Goal: Information Seeking & Learning: Learn about a topic

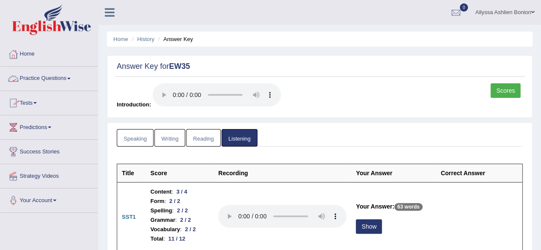
click at [47, 76] on link "Practice Questions" at bounding box center [49, 77] width 98 height 21
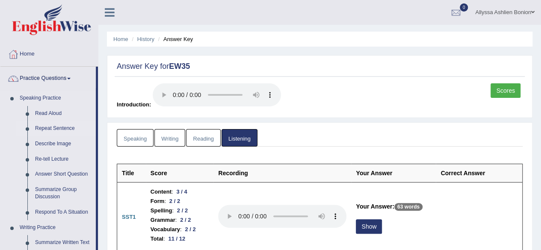
click at [44, 128] on link "Repeat Sentence" at bounding box center [63, 128] width 65 height 15
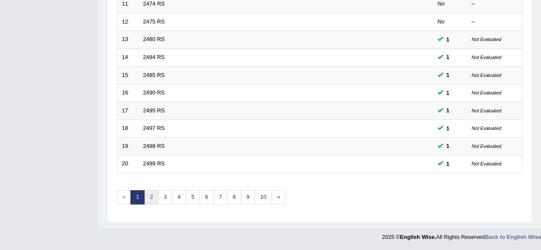
scroll to position [312, 0]
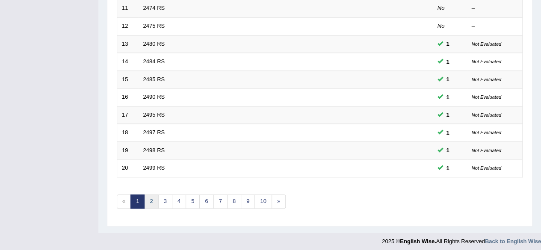
click at [151, 196] on link "2" at bounding box center [151, 202] width 14 height 14
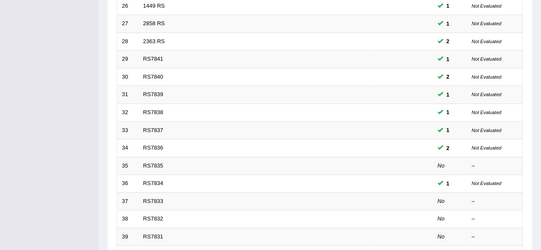
scroll to position [312, 0]
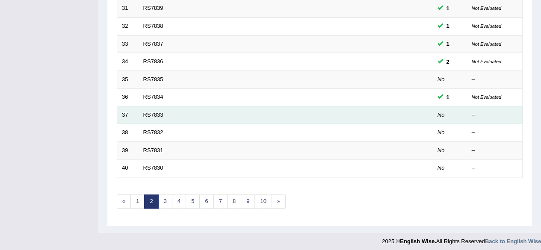
click at [151, 107] on td "RS7833" at bounding box center [254, 115] width 230 height 18
click at [151, 112] on link "RS7833" at bounding box center [153, 115] width 20 height 6
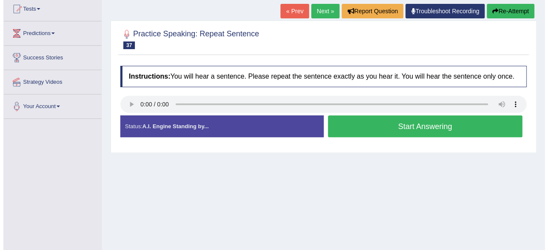
scroll to position [95, 0]
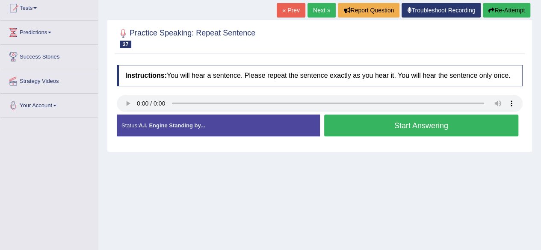
click at [342, 135] on button "Start Answering" at bounding box center [421, 126] width 195 height 22
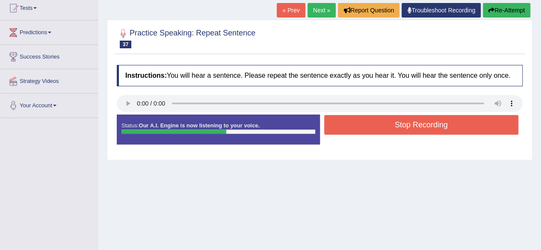
click at [368, 125] on button "Stop Recording" at bounding box center [421, 125] width 195 height 20
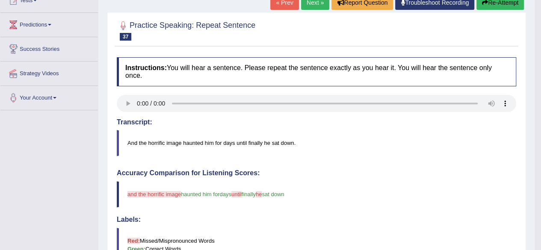
scroll to position [0, 0]
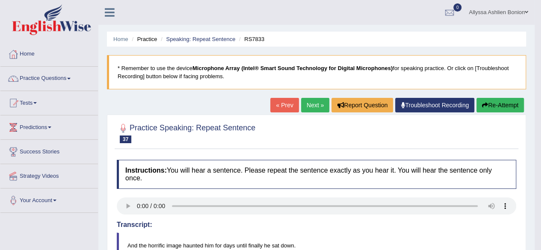
click at [317, 101] on link "Next »" at bounding box center [315, 105] width 28 height 15
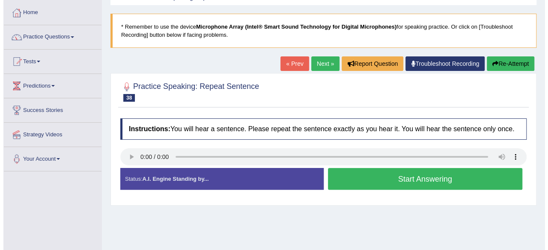
scroll to position [42, 0]
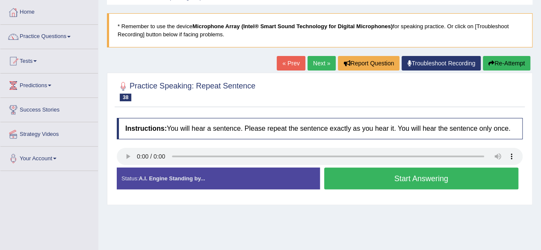
click at [345, 179] on button "Start Answering" at bounding box center [421, 179] width 195 height 22
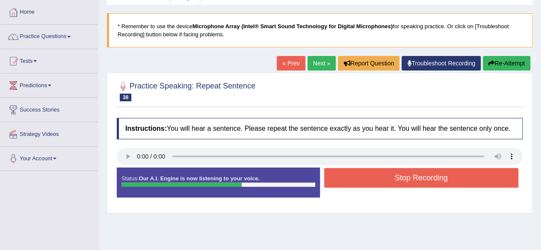
click at [345, 179] on button "Stop Recording" at bounding box center [421, 178] width 195 height 20
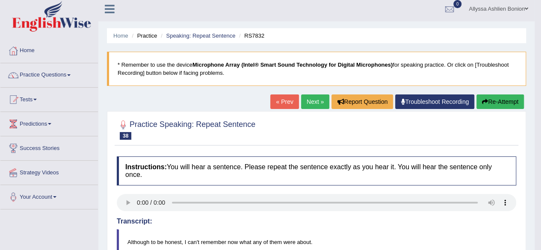
scroll to position [0, 0]
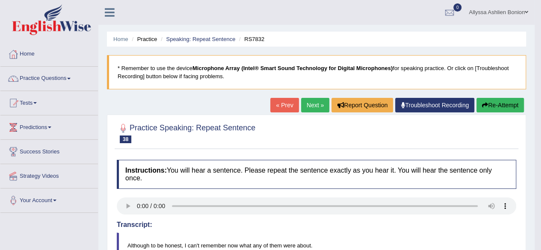
click at [316, 107] on link "Next »" at bounding box center [315, 105] width 28 height 15
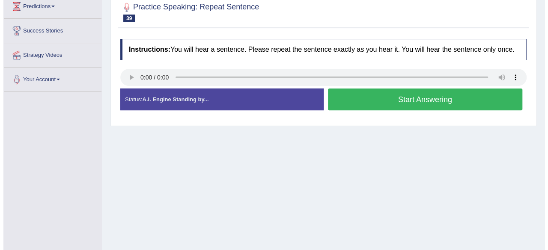
scroll to position [123, 0]
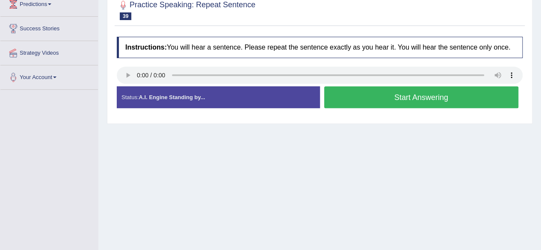
click at [342, 98] on button "Start Answering" at bounding box center [421, 97] width 195 height 22
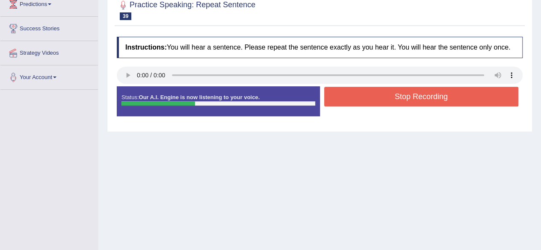
click at [342, 98] on button "Stop Recording" at bounding box center [421, 97] width 195 height 20
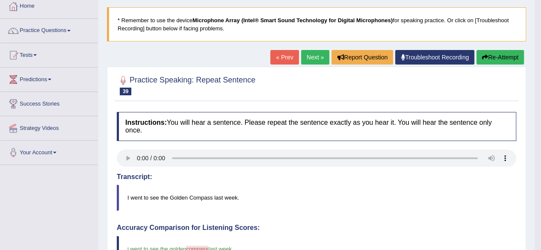
scroll to position [0, 0]
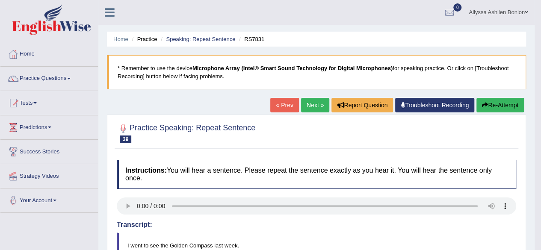
click at [309, 101] on link "Next »" at bounding box center [315, 105] width 28 height 15
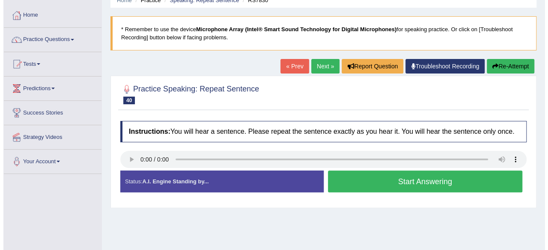
scroll to position [39, 0]
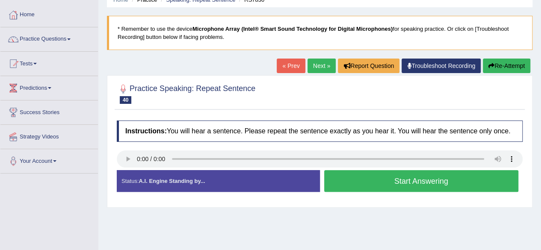
click at [336, 178] on button "Start Answering" at bounding box center [421, 181] width 195 height 22
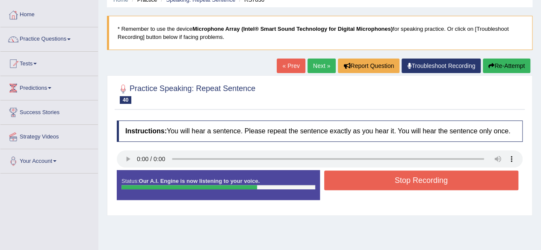
click at [336, 178] on button "Stop Recording" at bounding box center [421, 181] width 195 height 20
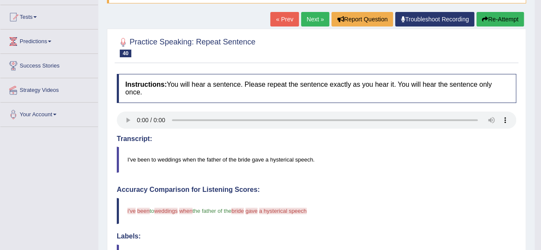
scroll to position [77, 0]
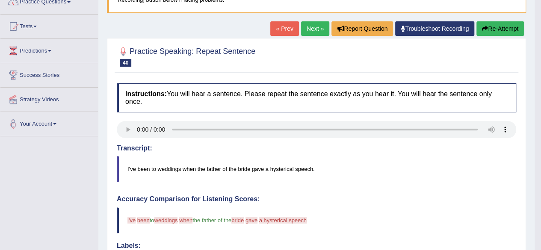
click at [310, 33] on link "Next »" at bounding box center [315, 28] width 28 height 15
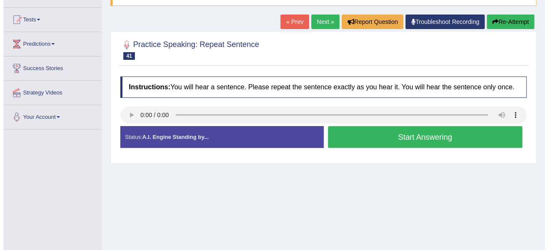
scroll to position [84, 0]
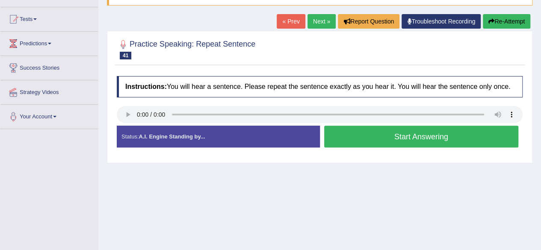
click at [361, 141] on button "Start Answering" at bounding box center [421, 137] width 195 height 22
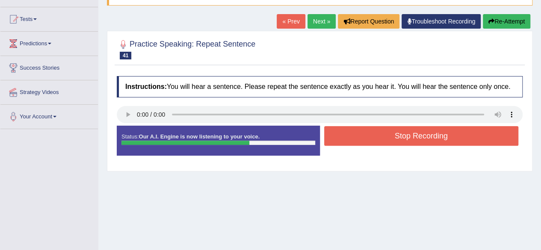
click at [361, 141] on button "Stop Recording" at bounding box center [421, 136] width 195 height 20
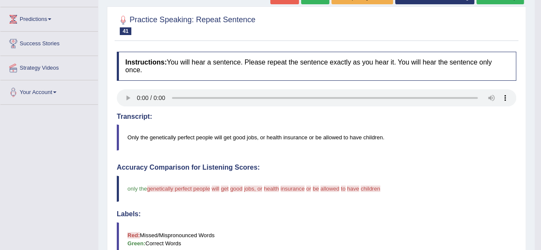
scroll to position [92, 0]
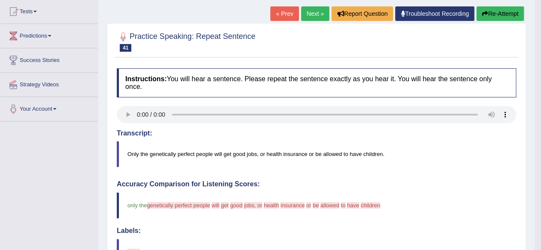
click at [310, 17] on link "Next »" at bounding box center [315, 13] width 28 height 15
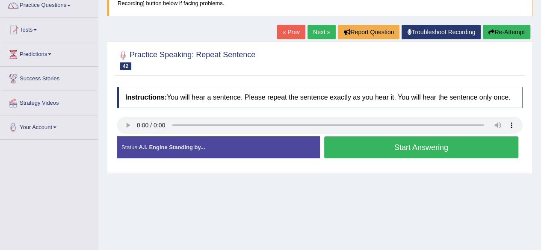
scroll to position [74, 0]
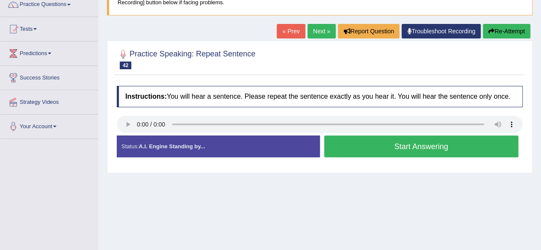
click at [342, 144] on button "Start Answering" at bounding box center [421, 147] width 195 height 22
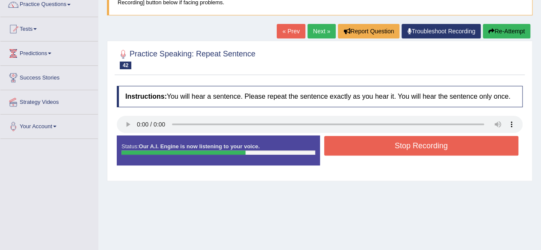
click at [342, 144] on button "Stop Recording" at bounding box center [421, 146] width 195 height 20
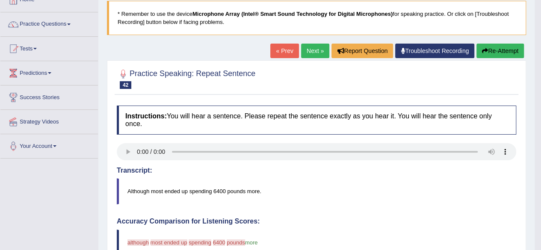
scroll to position [53, 0]
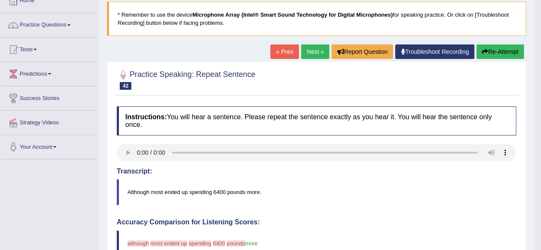
click at [305, 52] on link "Next »" at bounding box center [315, 51] width 28 height 15
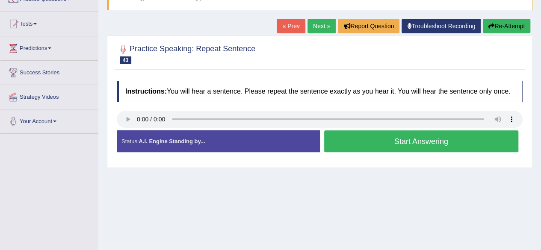
scroll to position [77, 0]
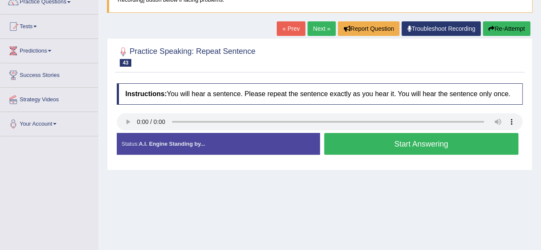
click at [341, 145] on button "Start Answering" at bounding box center [421, 144] width 195 height 22
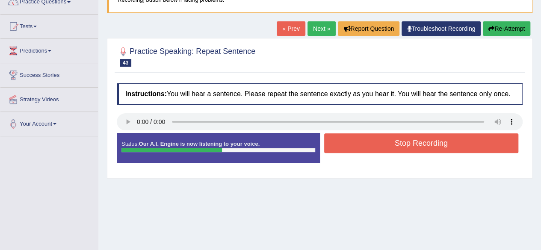
click at [341, 145] on button "Stop Recording" at bounding box center [421, 143] width 195 height 20
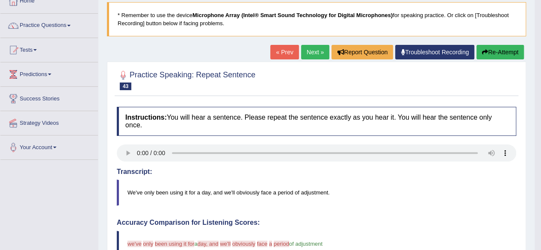
scroll to position [51, 0]
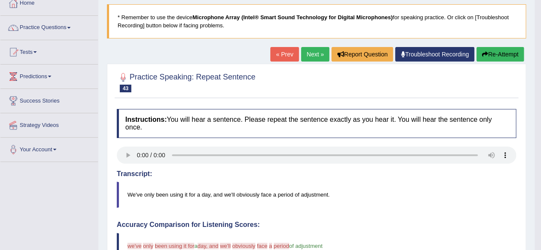
click at [305, 50] on link "Next »" at bounding box center [315, 54] width 28 height 15
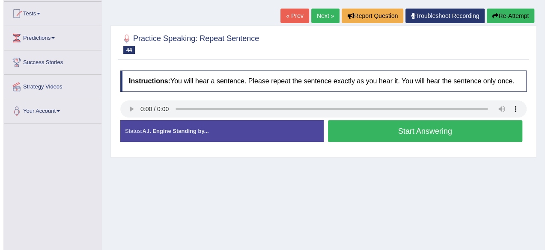
scroll to position [90, 0]
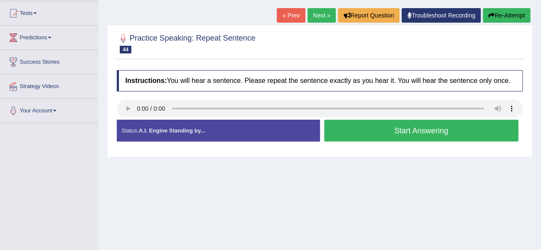
click at [370, 136] on button "Start Answering" at bounding box center [421, 131] width 195 height 22
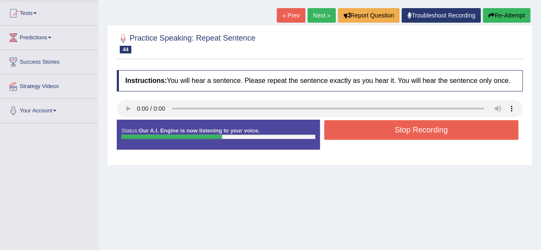
click at [370, 136] on button "Stop Recording" at bounding box center [421, 130] width 195 height 20
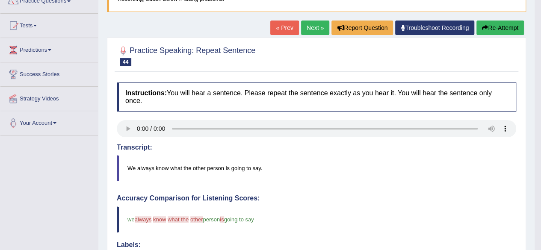
scroll to position [0, 0]
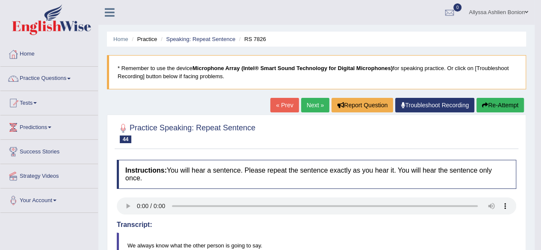
click at [308, 107] on link "Next »" at bounding box center [315, 105] width 28 height 15
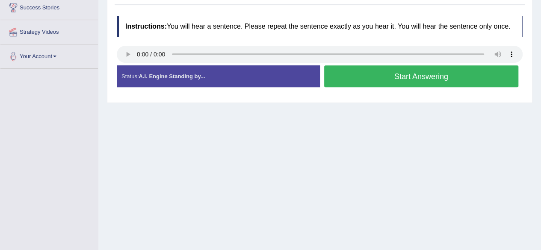
scroll to position [87, 0]
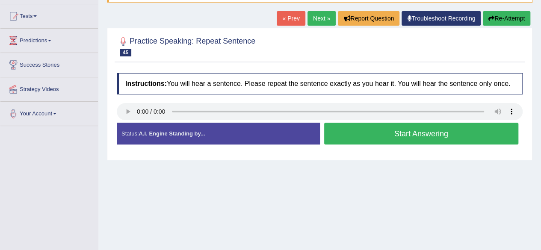
click at [364, 134] on button "Start Answering" at bounding box center [421, 134] width 195 height 22
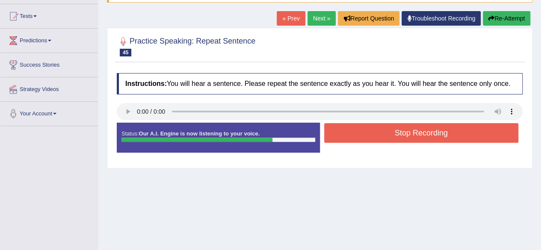
click at [364, 134] on button "Stop Recording" at bounding box center [421, 133] width 195 height 20
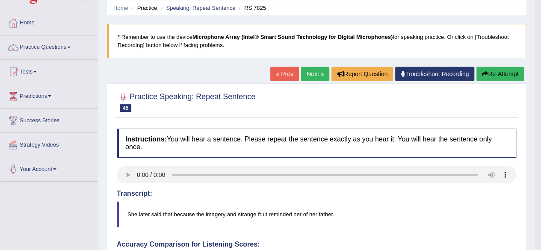
scroll to position [0, 0]
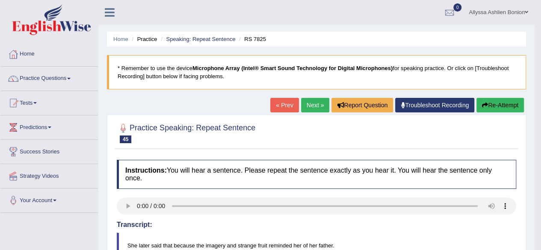
click at [317, 109] on link "Next »" at bounding box center [315, 105] width 28 height 15
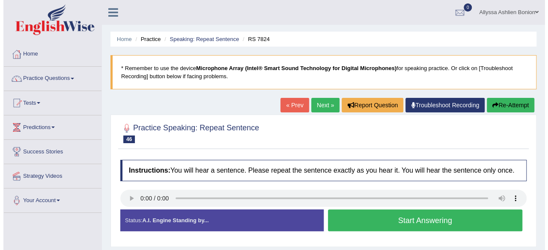
scroll to position [36, 0]
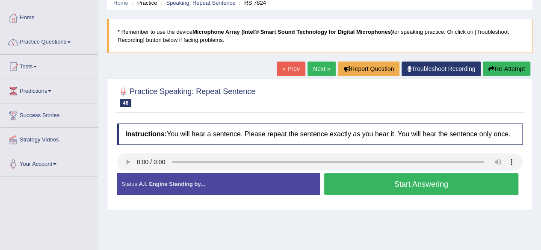
click at [378, 188] on button "Start Answering" at bounding box center [421, 184] width 195 height 22
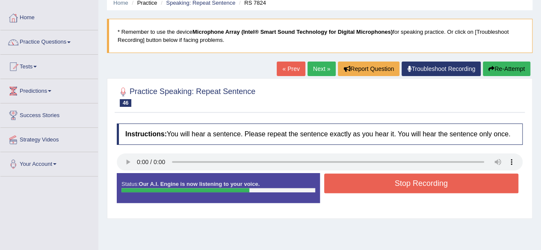
click at [378, 188] on button "Stop Recording" at bounding box center [421, 184] width 195 height 20
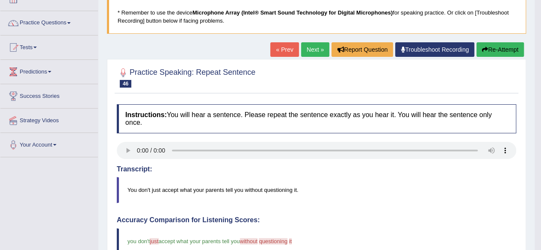
scroll to position [0, 0]
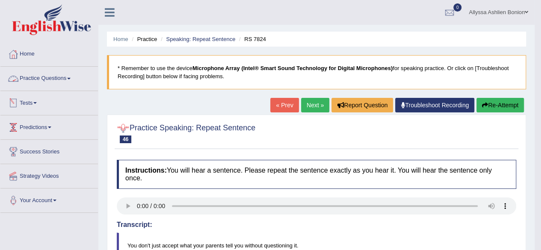
click at [38, 84] on link "Practice Questions" at bounding box center [49, 77] width 98 height 21
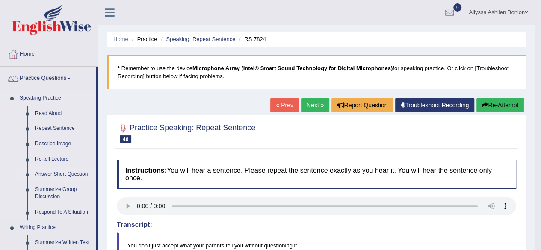
click at [52, 176] on link "Answer Short Question" at bounding box center [63, 174] width 65 height 15
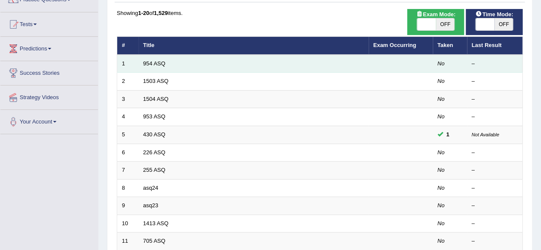
click at [168, 69] on td "954 ASQ" at bounding box center [254, 64] width 230 height 18
click at [160, 66] on td "954 ASQ" at bounding box center [254, 64] width 230 height 18
click at [158, 65] on link "954 ASQ" at bounding box center [154, 63] width 22 height 6
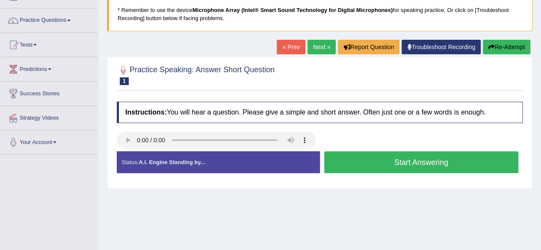
scroll to position [60, 0]
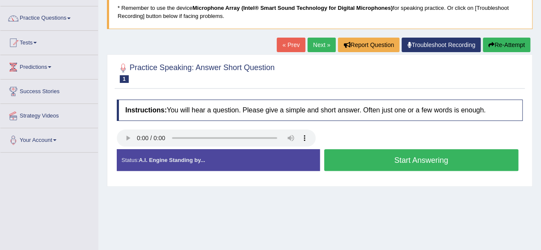
click at [366, 160] on button "Start Answering" at bounding box center [421, 160] width 195 height 22
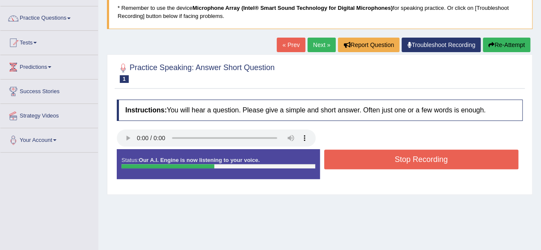
click at [366, 160] on button "Stop Recording" at bounding box center [421, 160] width 195 height 20
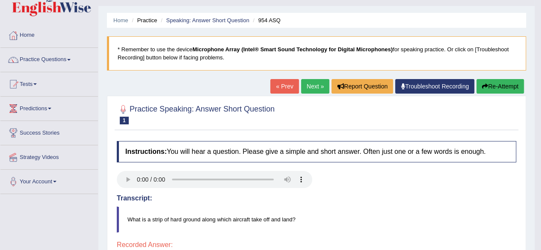
scroll to position [19, 0]
click at [314, 93] on link "Next »" at bounding box center [315, 86] width 28 height 15
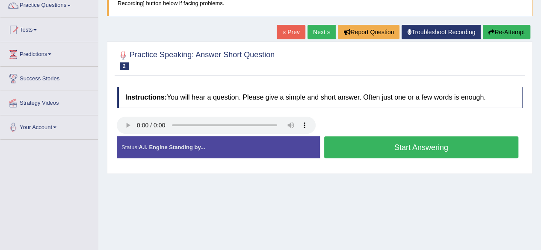
scroll to position [74, 0]
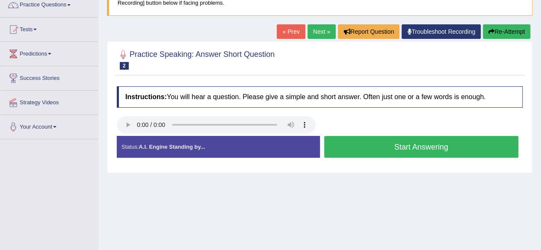
click at [371, 150] on button "Start Answering" at bounding box center [421, 147] width 195 height 22
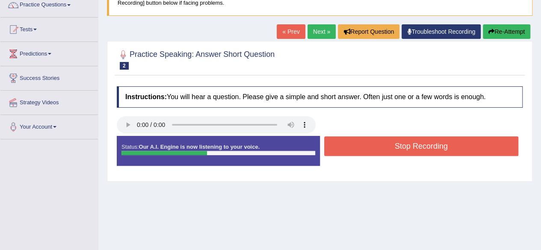
click at [371, 150] on button "Stop Recording" at bounding box center [421, 146] width 195 height 20
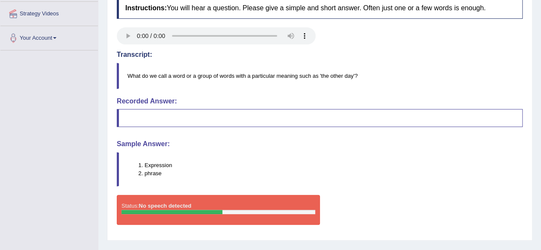
scroll to position [0, 0]
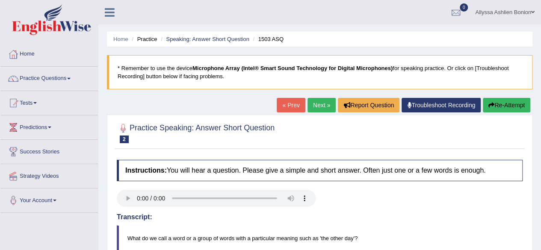
click at [320, 105] on link "Next »" at bounding box center [322, 105] width 28 height 15
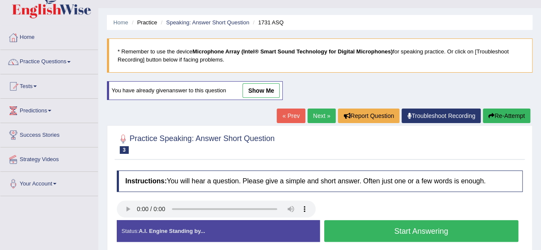
scroll to position [16, 0]
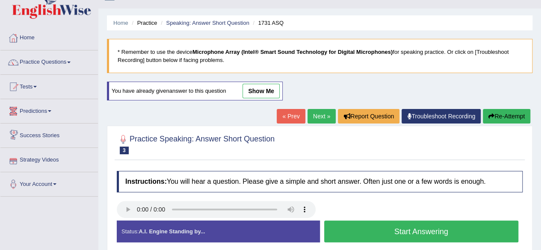
click at [34, 114] on link "Predictions" at bounding box center [49, 109] width 98 height 21
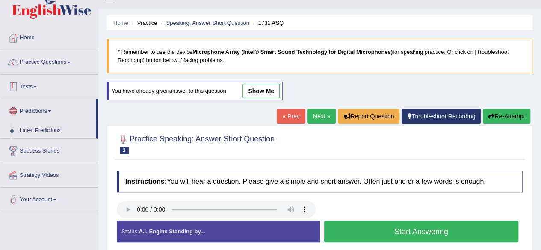
click at [32, 93] on link "Tests" at bounding box center [49, 85] width 98 height 21
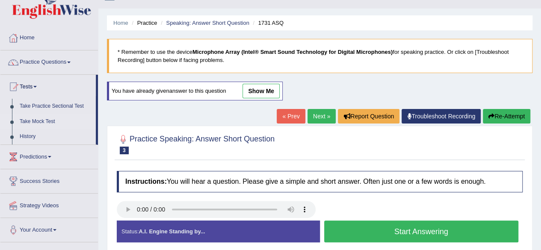
click at [30, 125] on link "Take Mock Test" at bounding box center [56, 121] width 80 height 15
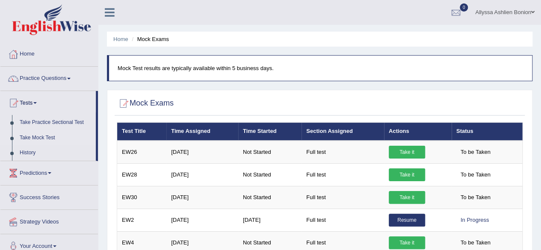
click at [28, 56] on link "Home" at bounding box center [49, 52] width 98 height 21
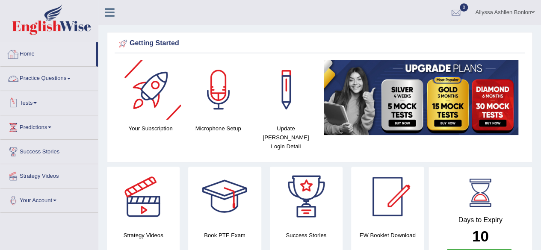
click at [21, 80] on link "Practice Questions" at bounding box center [49, 77] width 98 height 21
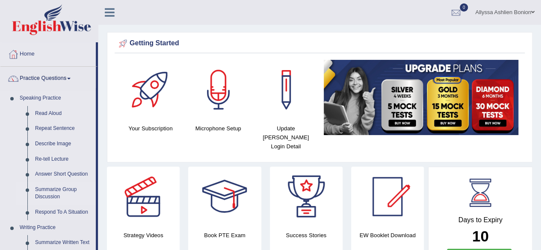
click at [54, 188] on link "Summarize Group Discussion" at bounding box center [63, 193] width 65 height 23
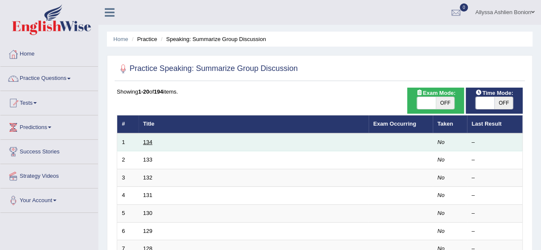
click at [149, 143] on link "134" at bounding box center [147, 142] width 9 height 6
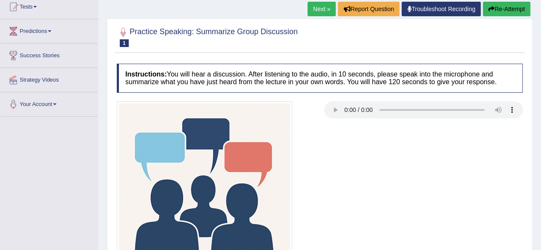
scroll to position [199, 0]
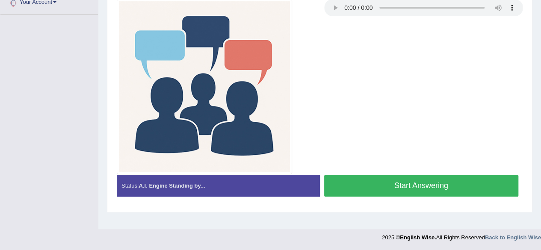
click at [358, 190] on button "Start Answering" at bounding box center [421, 186] width 195 height 22
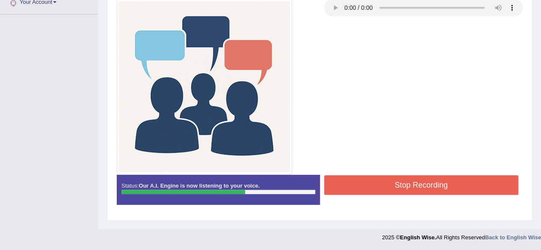
click at [358, 190] on button "Stop Recording" at bounding box center [421, 185] width 195 height 20
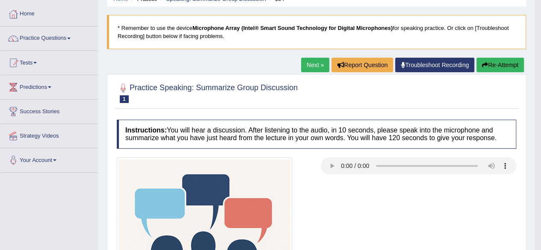
scroll to position [0, 0]
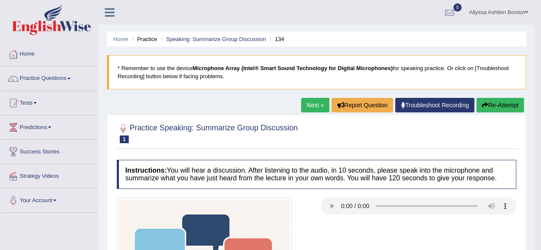
click at [125, 129] on div at bounding box center [123, 128] width 13 height 13
click at [310, 107] on link "Next »" at bounding box center [315, 105] width 28 height 15
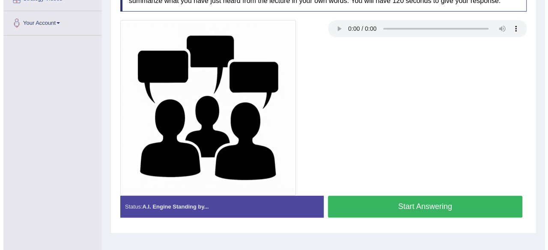
scroll to position [199, 0]
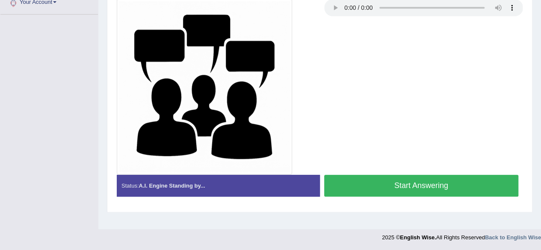
click at [343, 192] on button "Start Answering" at bounding box center [421, 186] width 195 height 22
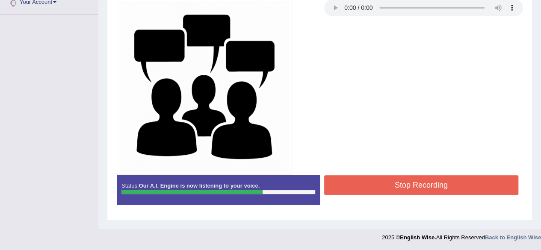
click at [343, 192] on button "Stop Recording" at bounding box center [421, 185] width 195 height 20
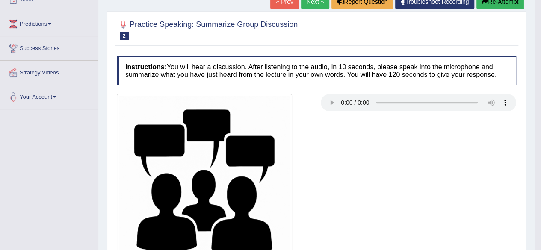
scroll to position [0, 0]
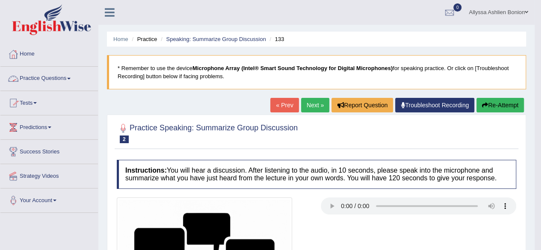
click at [47, 75] on link "Practice Questions" at bounding box center [49, 77] width 98 height 21
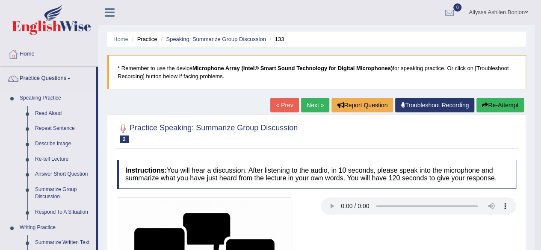
click at [45, 97] on link "Speaking Practice" at bounding box center [56, 98] width 80 height 15
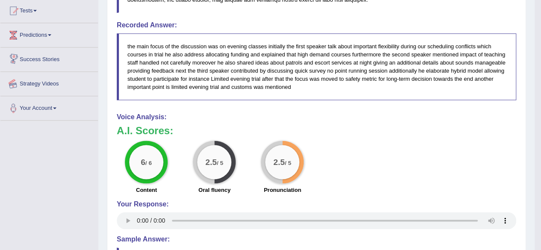
scroll to position [506, 0]
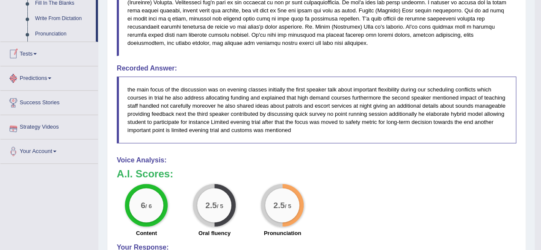
click at [36, 49] on link "Tests" at bounding box center [49, 52] width 98 height 21
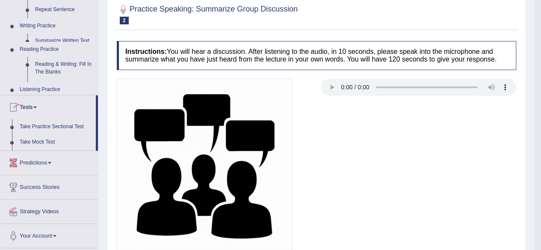
scroll to position [109, 0]
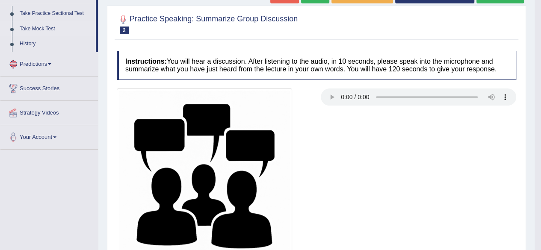
click at [39, 30] on link "Take Mock Test" at bounding box center [56, 28] width 80 height 15
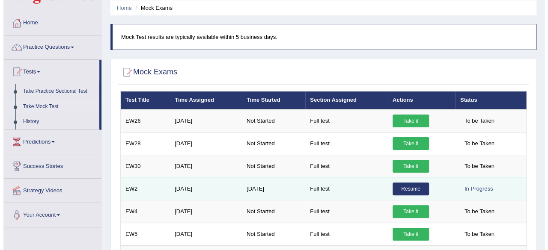
scroll to position [32, 0]
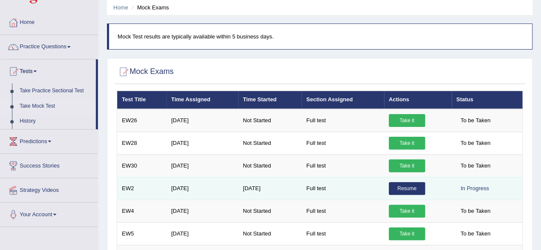
click at [394, 183] on link "Resume" at bounding box center [407, 188] width 36 height 13
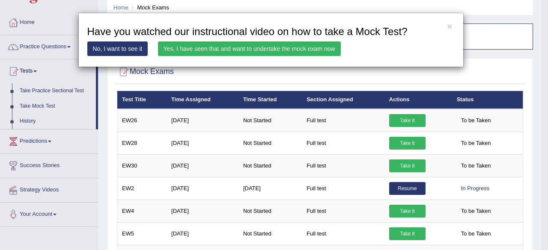
click at [404, 213] on div "× Have you watched our instructional video on how to take a Mock Test? No, I wa…" at bounding box center [274, 125] width 548 height 250
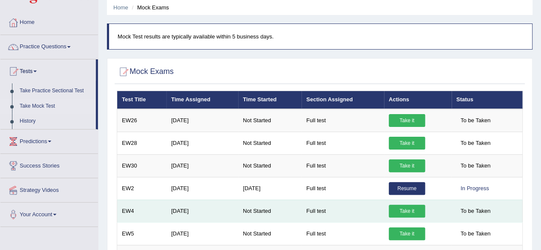
click at [404, 213] on link "Take it" at bounding box center [407, 211] width 36 height 13
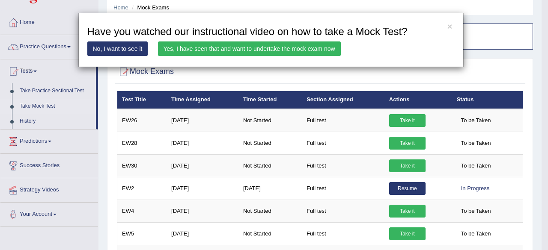
click at [255, 51] on link "Yes, I have seen that and want to undertake the mock exam now" at bounding box center [249, 48] width 183 height 15
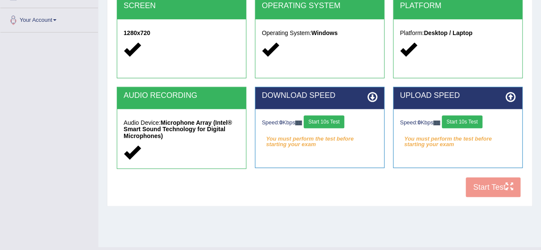
scroll to position [189, 0]
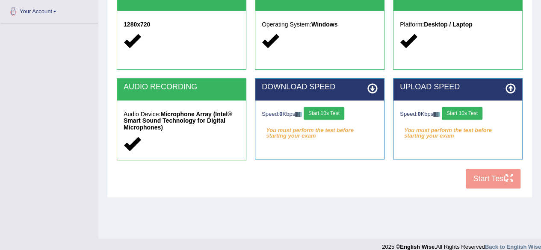
click at [323, 108] on button "Start 10s Test" at bounding box center [324, 113] width 41 height 13
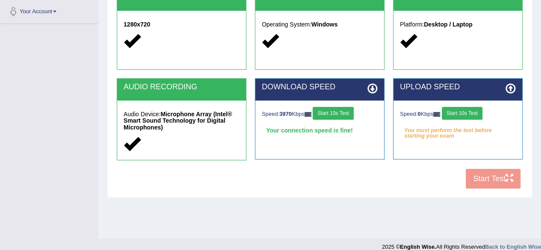
click at [458, 113] on button "Start 10s Test" at bounding box center [462, 113] width 41 height 13
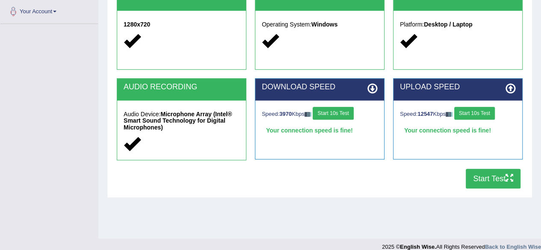
click at [492, 176] on button "Start Test" at bounding box center [493, 179] width 55 height 20
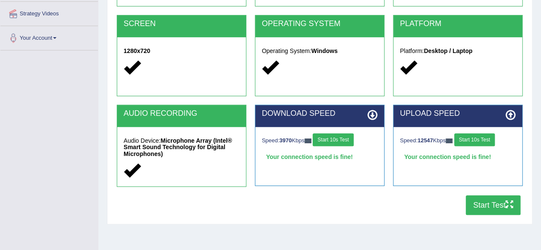
scroll to position [199, 0]
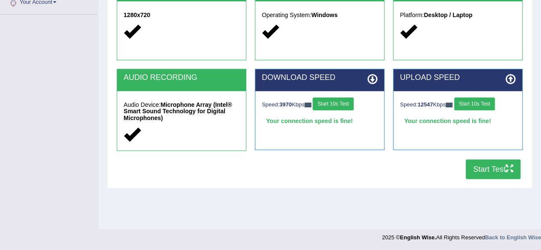
click at [473, 172] on button "Start Test" at bounding box center [493, 170] width 55 height 20
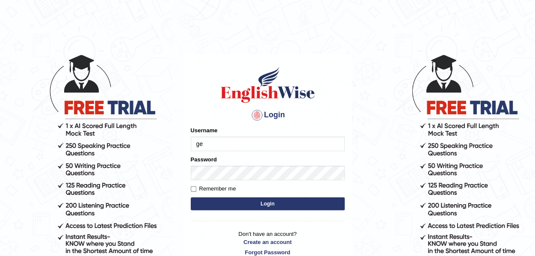
type input "ge"
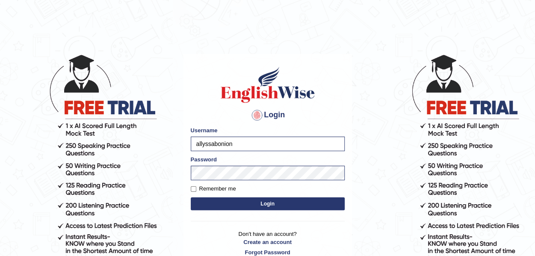
click at [219, 204] on button "Login" at bounding box center [268, 203] width 154 height 13
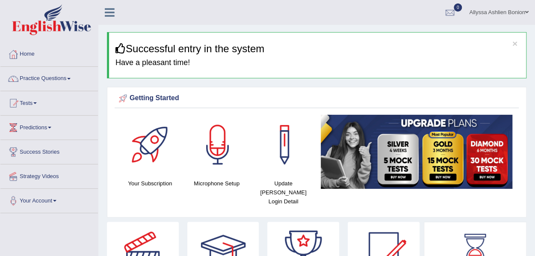
scroll to position [4, 0]
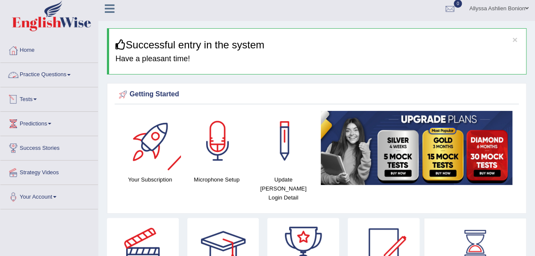
click at [41, 109] on li "Tests Take Practice Sectional Test Take Mock Test History" at bounding box center [49, 99] width 98 height 24
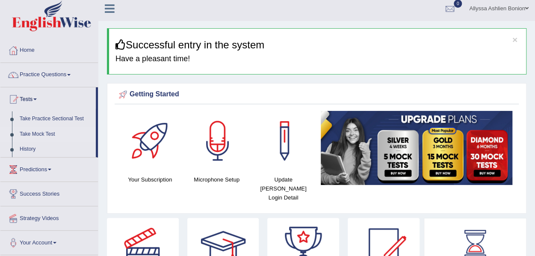
click at [34, 132] on link "Take Mock Test" at bounding box center [56, 134] width 80 height 15
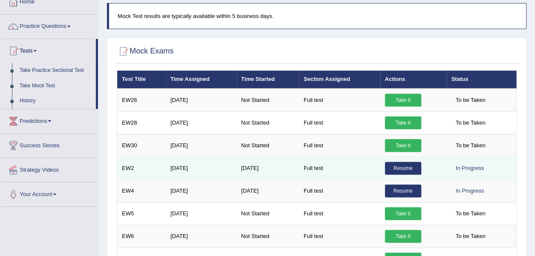
click at [398, 166] on link "Resume" at bounding box center [403, 168] width 36 height 13
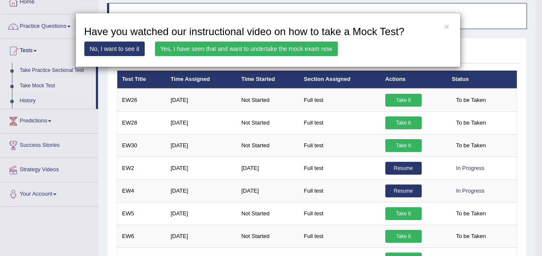
click at [307, 45] on link "Yes, I have seen that and want to undertake the mock exam now" at bounding box center [246, 48] width 183 height 15
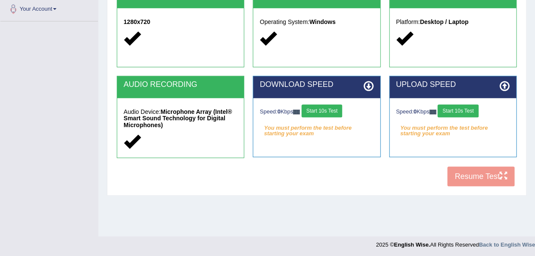
scroll to position [193, 0]
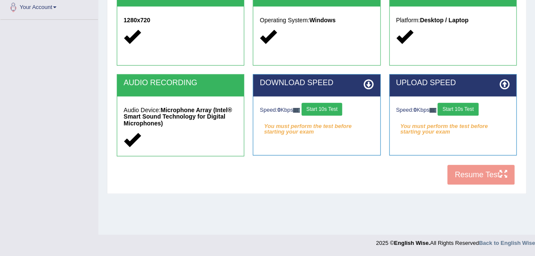
click at [340, 111] on button "Start 10s Test" at bounding box center [322, 109] width 41 height 13
click at [456, 107] on button "Start 10s Test" at bounding box center [458, 109] width 41 height 13
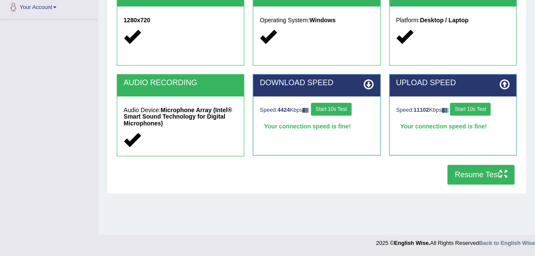
click at [465, 169] on button "Resume Test" at bounding box center [480, 175] width 67 height 20
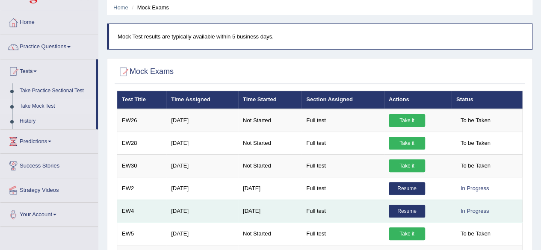
click at [404, 211] on link "Resume" at bounding box center [407, 211] width 36 height 13
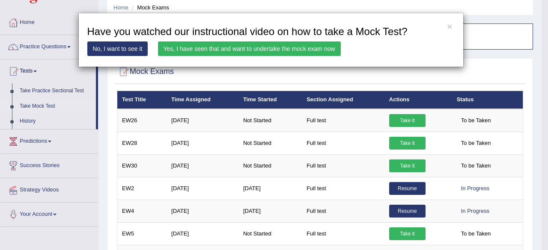
click at [210, 46] on link "Yes, I have seen that and want to undertake the mock exam now" at bounding box center [249, 48] width 183 height 15
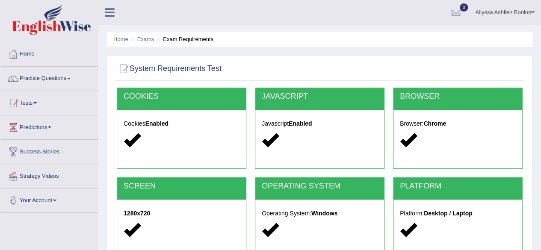
scroll to position [199, 0]
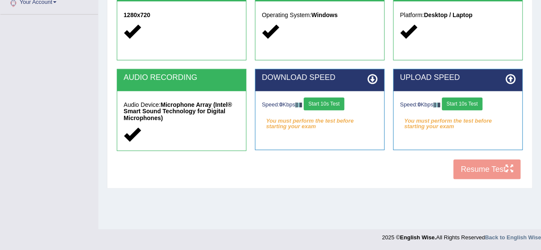
click at [339, 106] on button "Start 10s Test" at bounding box center [324, 104] width 41 height 13
click at [460, 102] on button "Start 10s Test" at bounding box center [462, 104] width 41 height 13
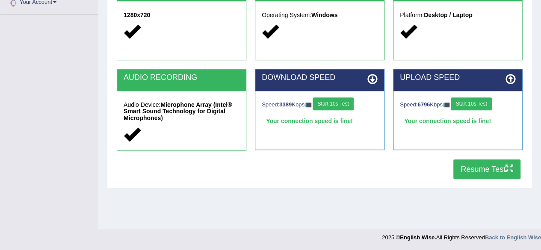
click at [470, 172] on button "Resume Test" at bounding box center [486, 170] width 67 height 20
